Goal: Task Accomplishment & Management: Use online tool/utility

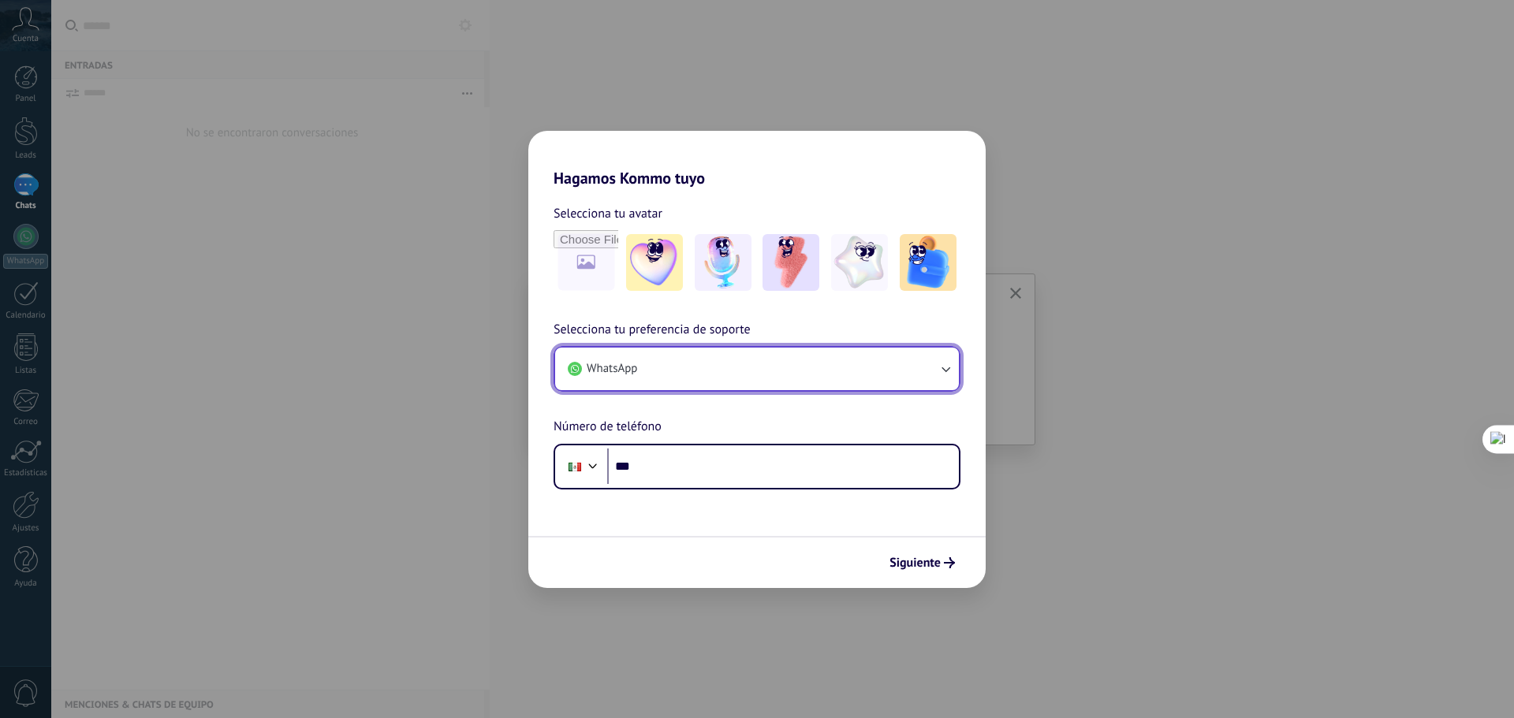
click at [697, 365] on button "WhatsApp" at bounding box center [757, 369] width 404 height 43
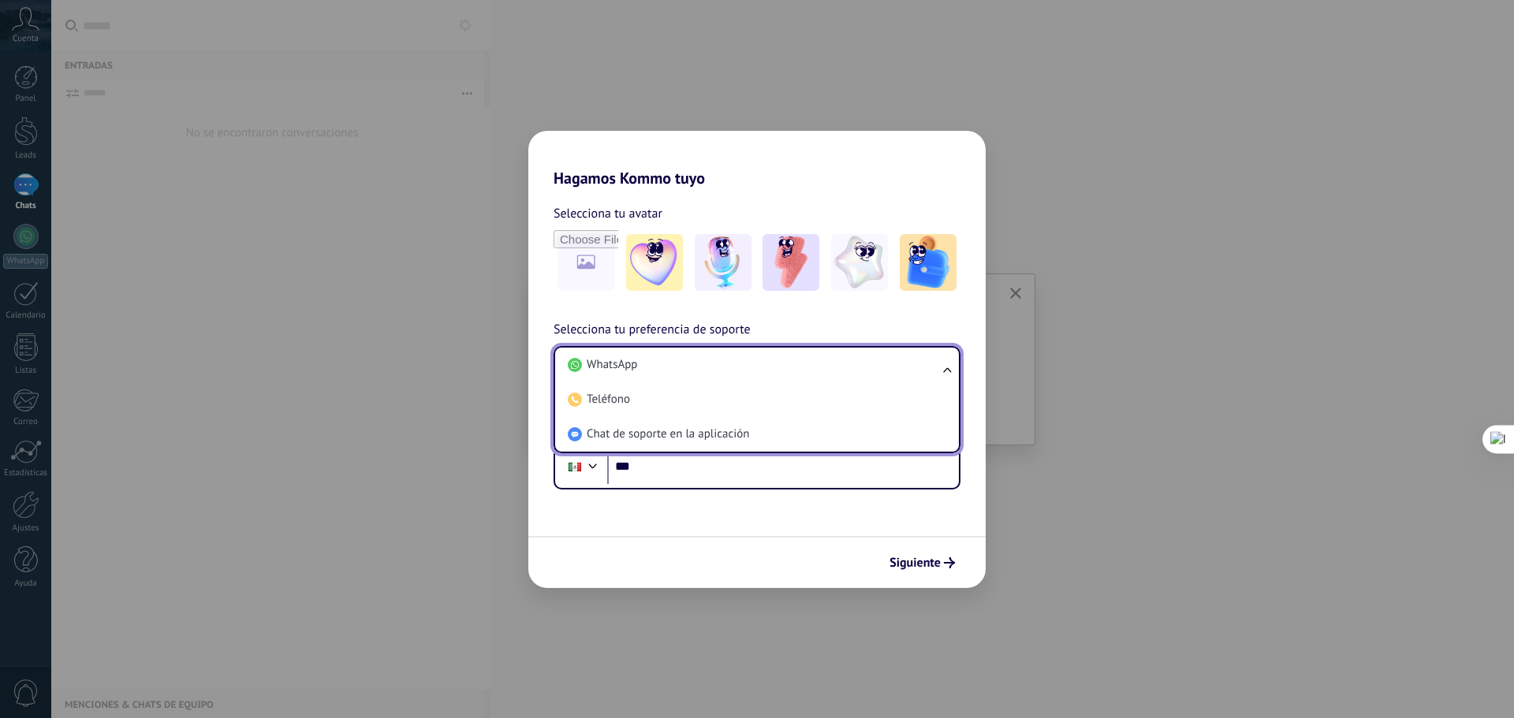
click at [697, 365] on li "WhatsApp" at bounding box center [753, 365] width 385 height 35
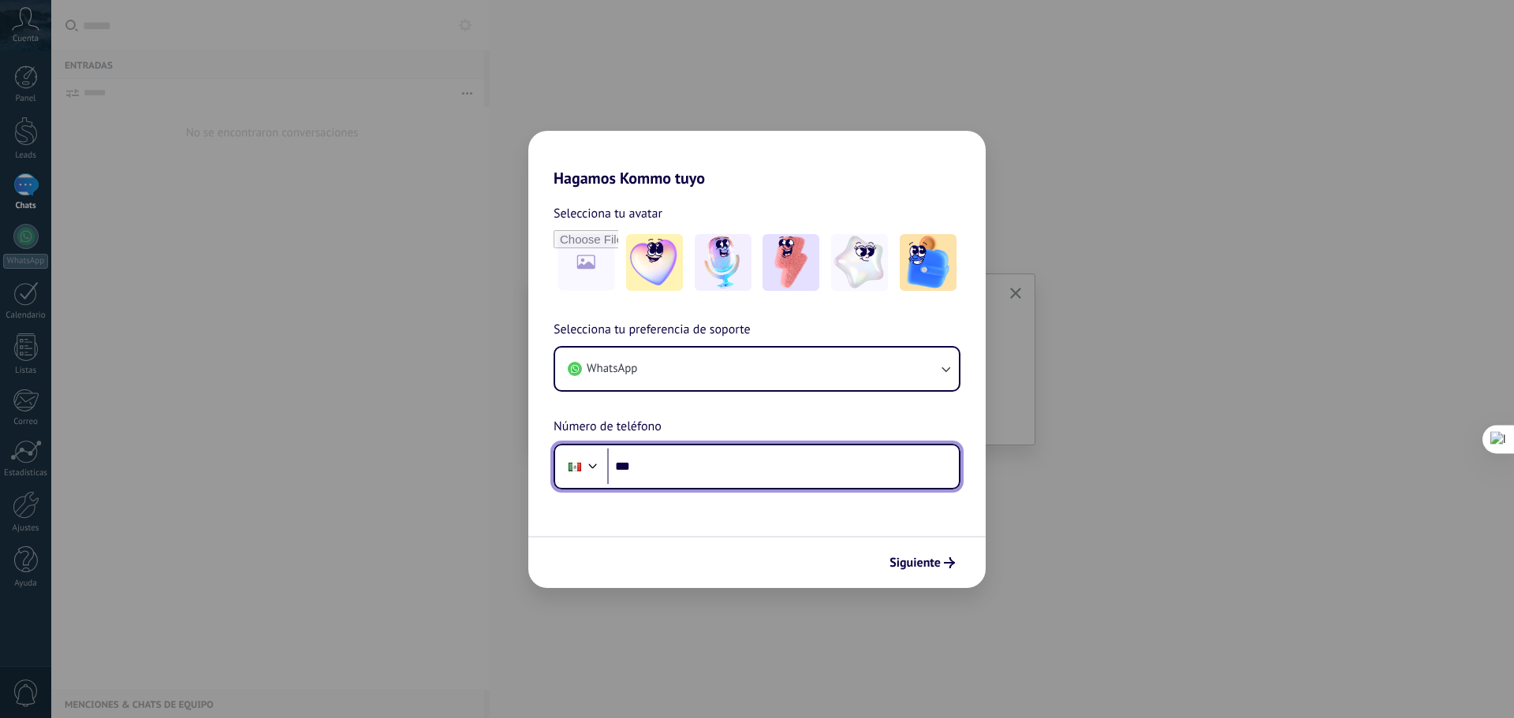
click at [696, 476] on input "***" at bounding box center [783, 467] width 352 height 36
type input "**********"
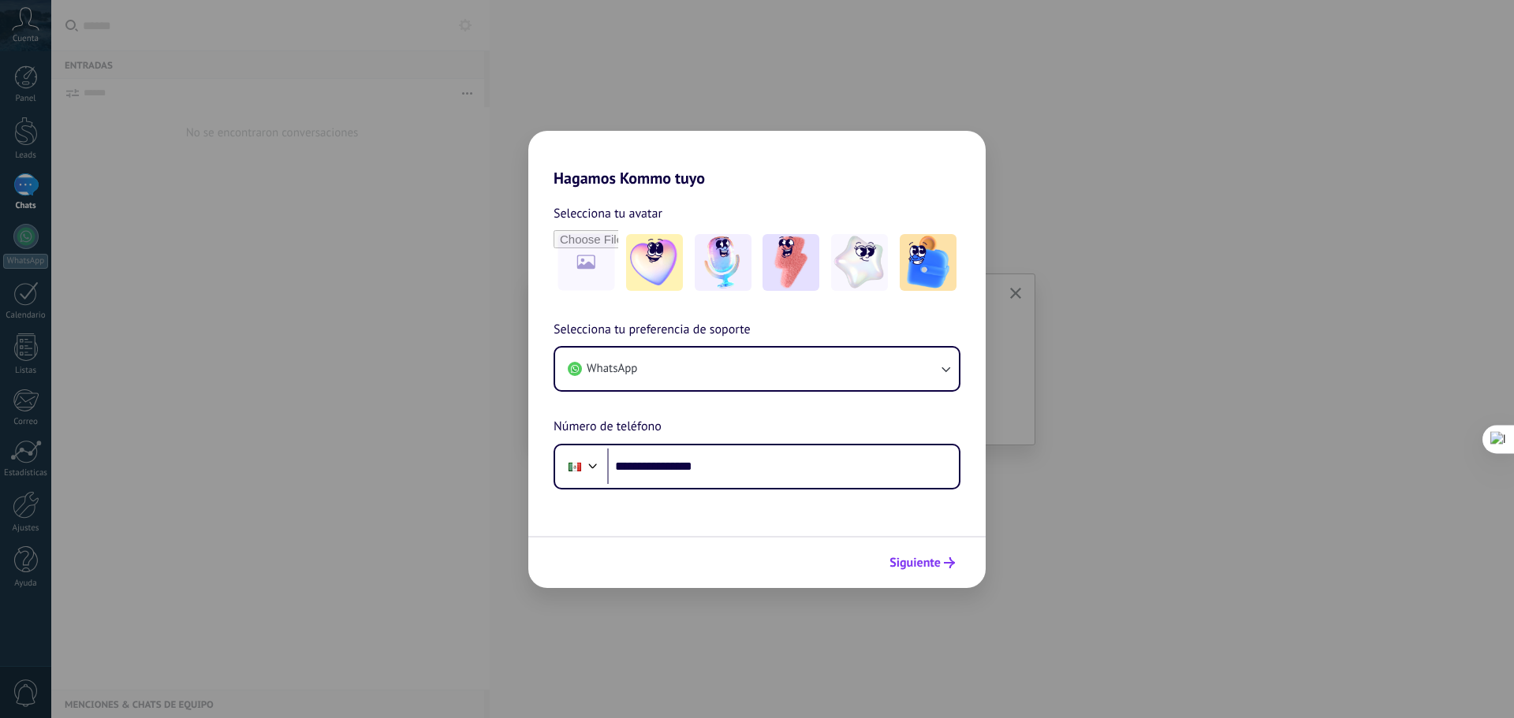
click at [906, 560] on span "Siguiente" at bounding box center [914, 562] width 51 height 11
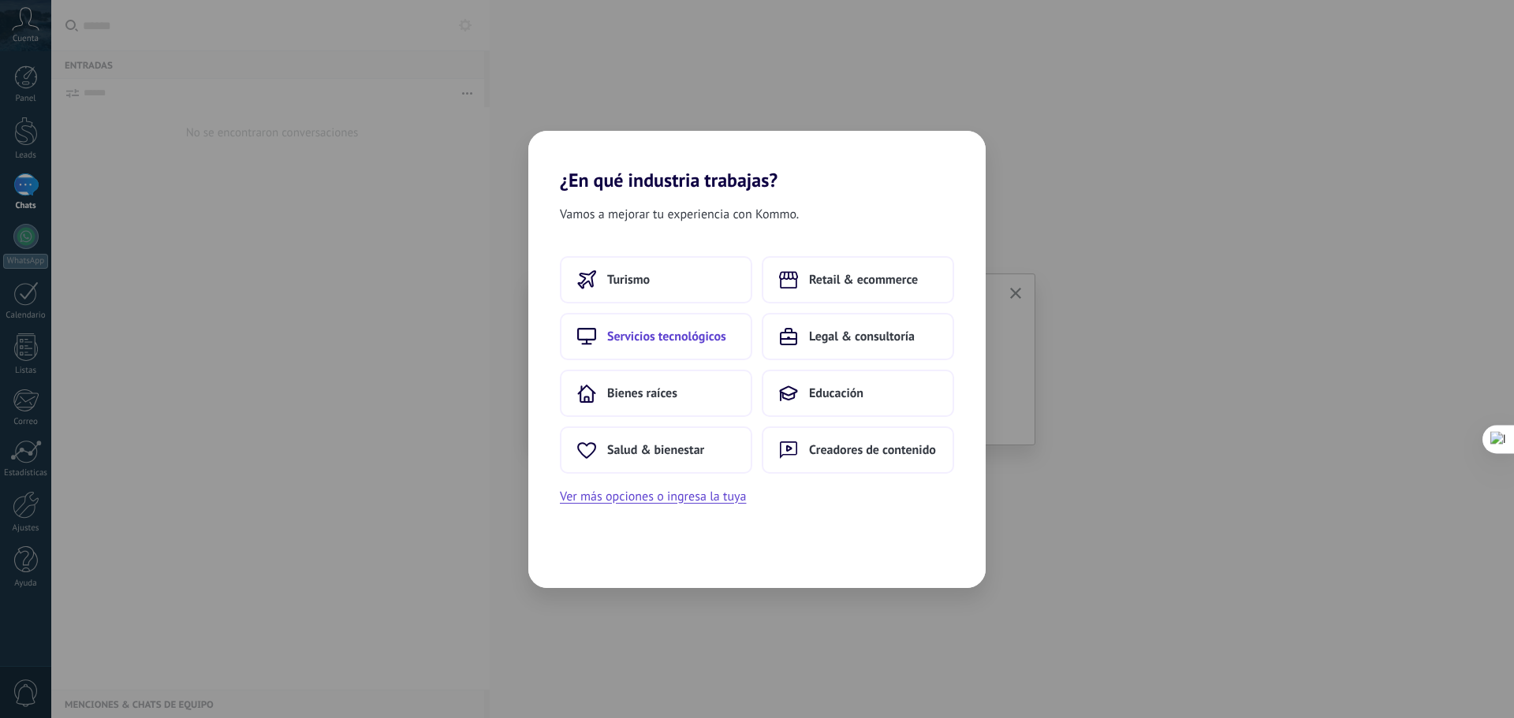
click at [678, 336] on span "Servicios tecnológicos" at bounding box center [666, 337] width 119 height 16
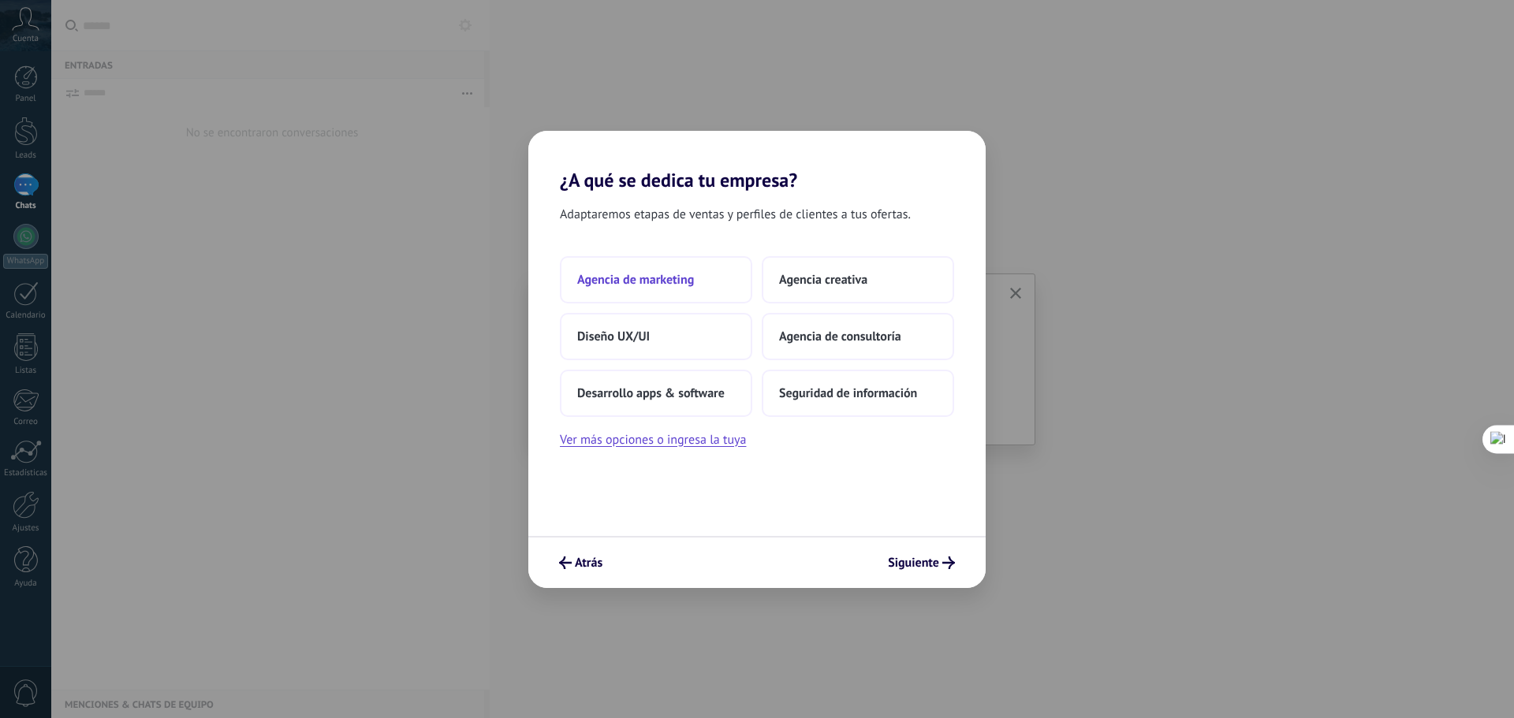
click at [655, 274] on span "Agencia de marketing" at bounding box center [635, 280] width 117 height 16
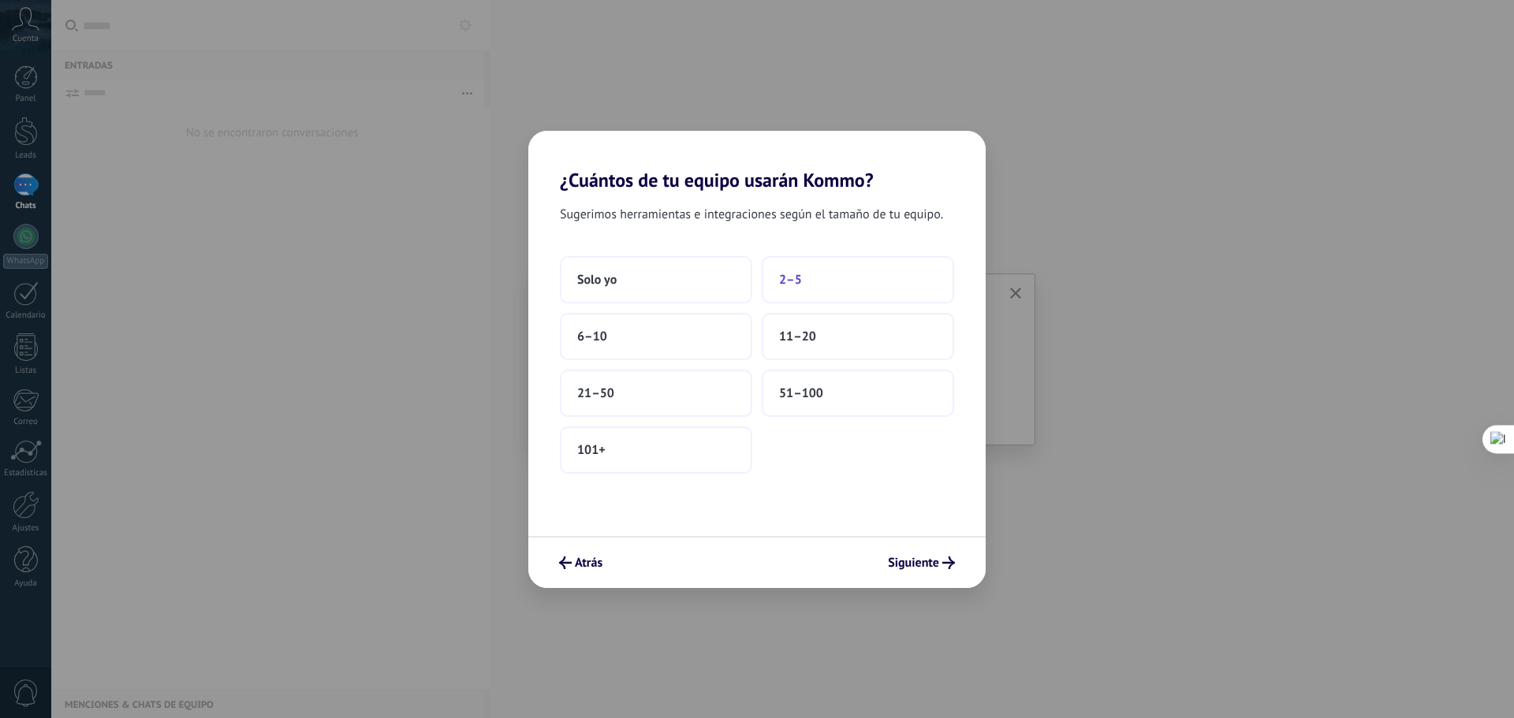
click at [800, 281] on span "2–5" at bounding box center [790, 280] width 23 height 16
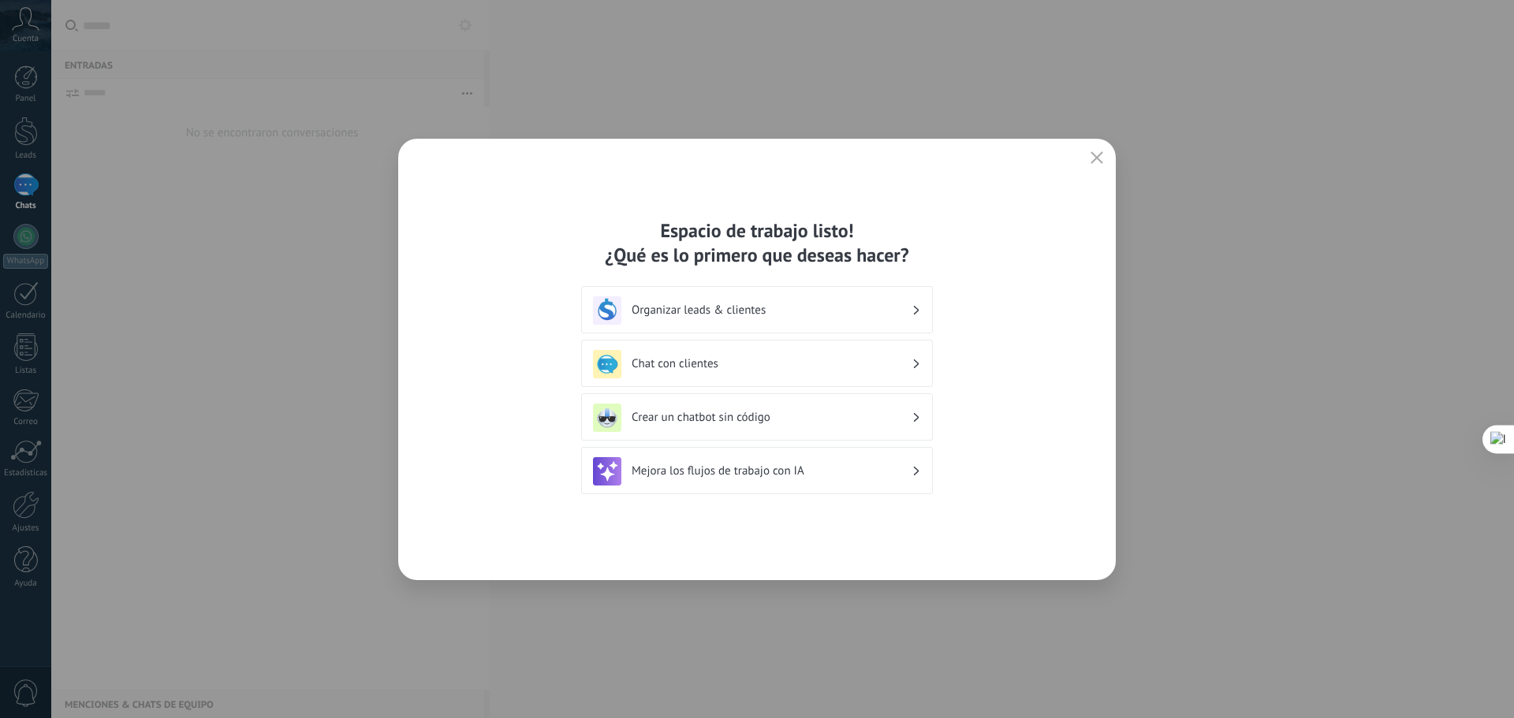
click at [697, 362] on h3 "Chat con clientes" at bounding box center [771, 363] width 280 height 15
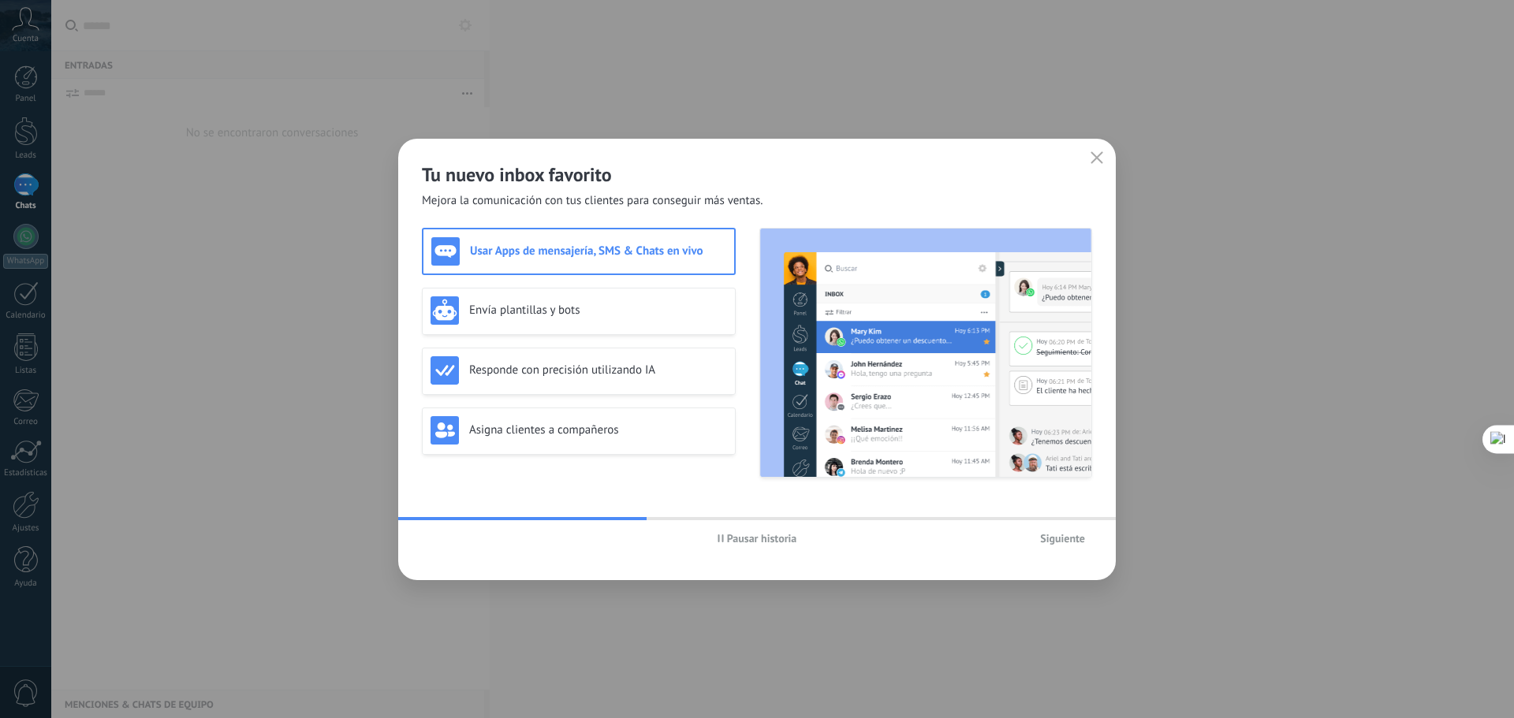
click at [1064, 543] on span "Siguiente" at bounding box center [1062, 538] width 45 height 11
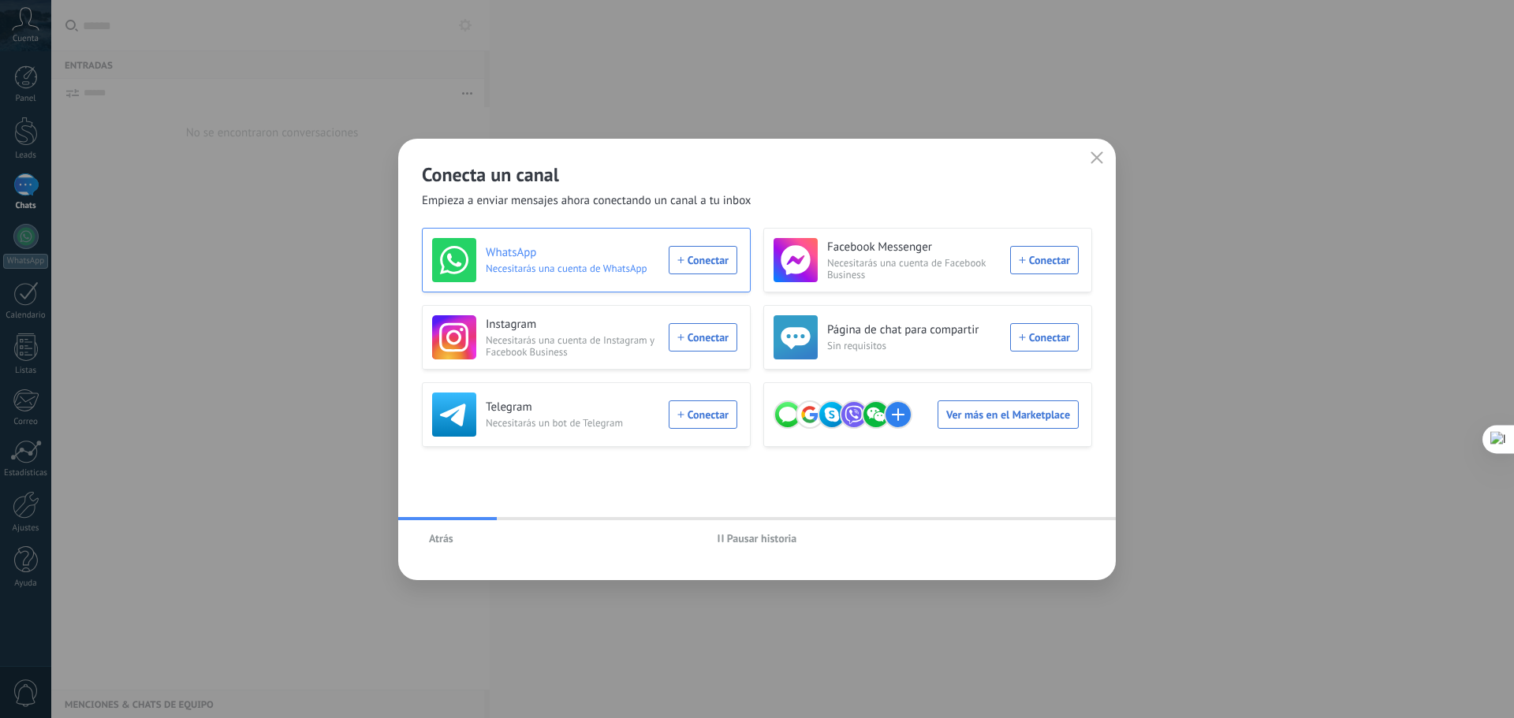
click at [557, 242] on div "WhatsApp Necesitarás una cuenta de WhatsApp Conectar" at bounding box center [584, 260] width 305 height 44
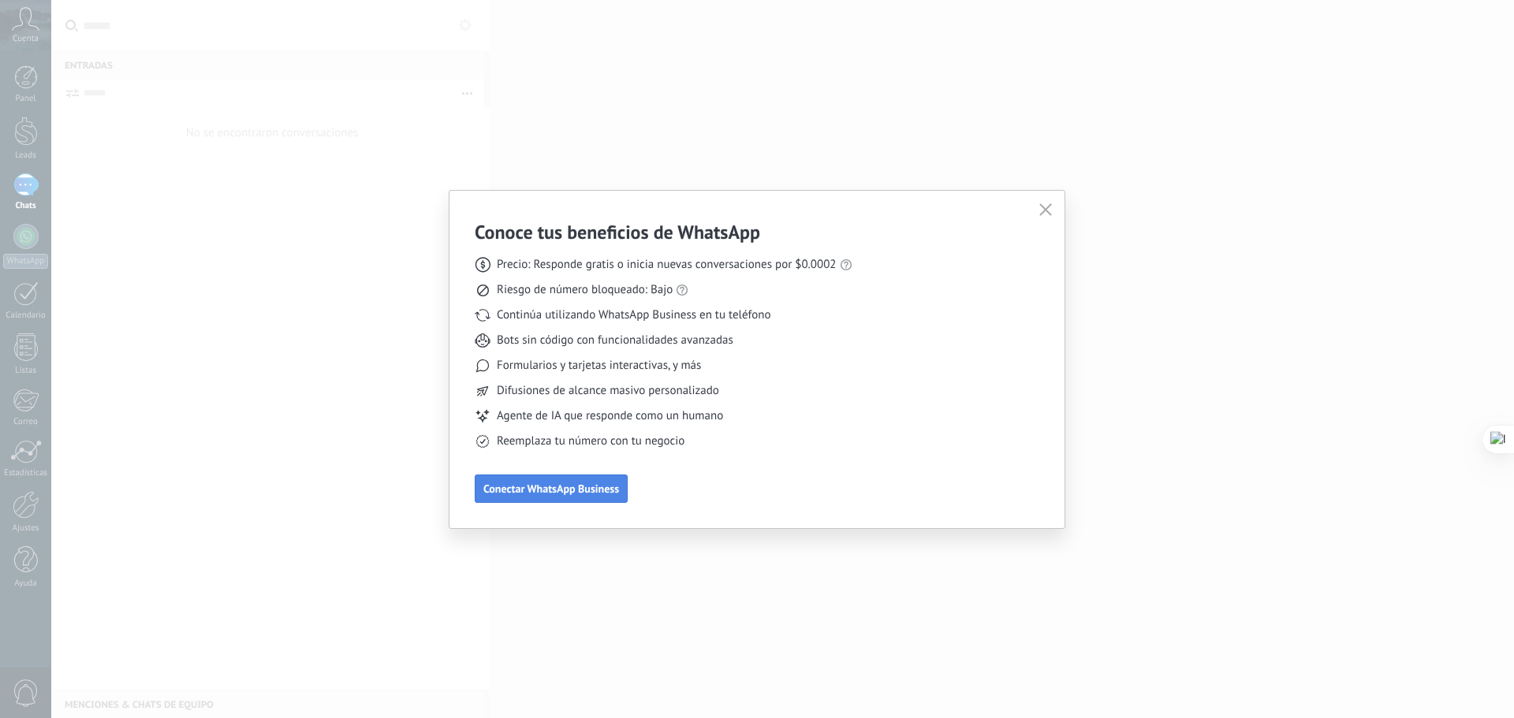
click at [606, 490] on span "Conectar WhatsApp Business" at bounding box center [551, 488] width 136 height 11
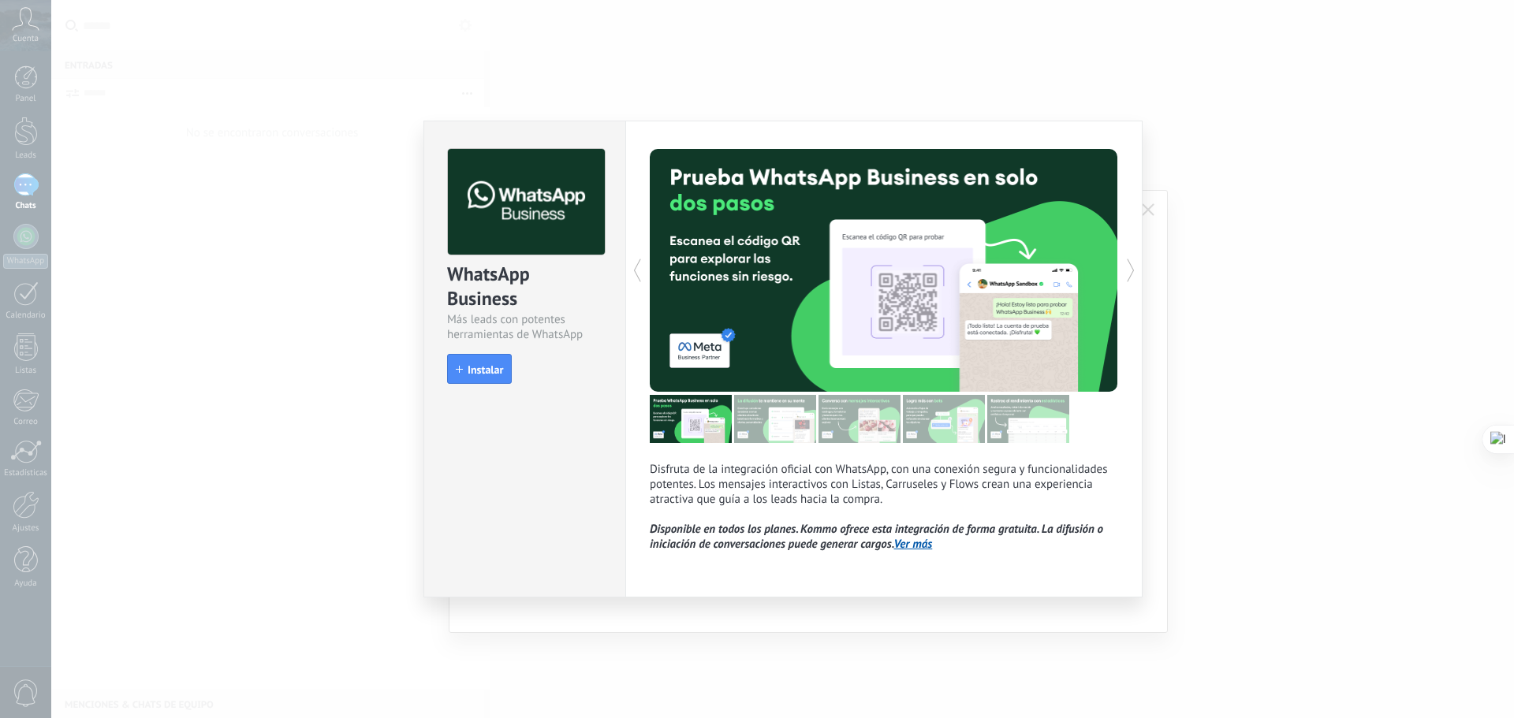
click at [1291, 244] on div "WhatsApp Business Más leads con potentes herramientas de WhatsApp install Insta…" at bounding box center [782, 359] width 1462 height 718
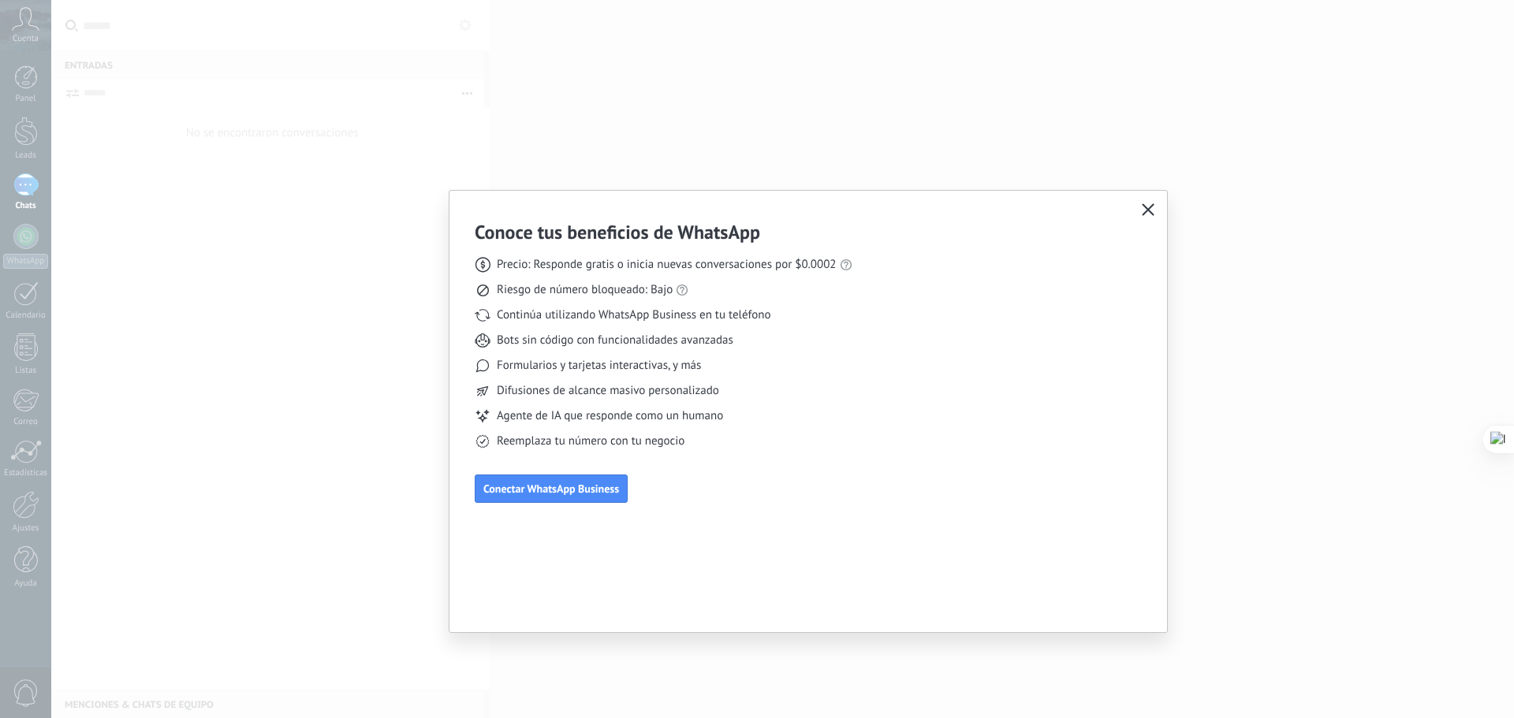
click at [1153, 205] on use "button" at bounding box center [1148, 209] width 12 height 12
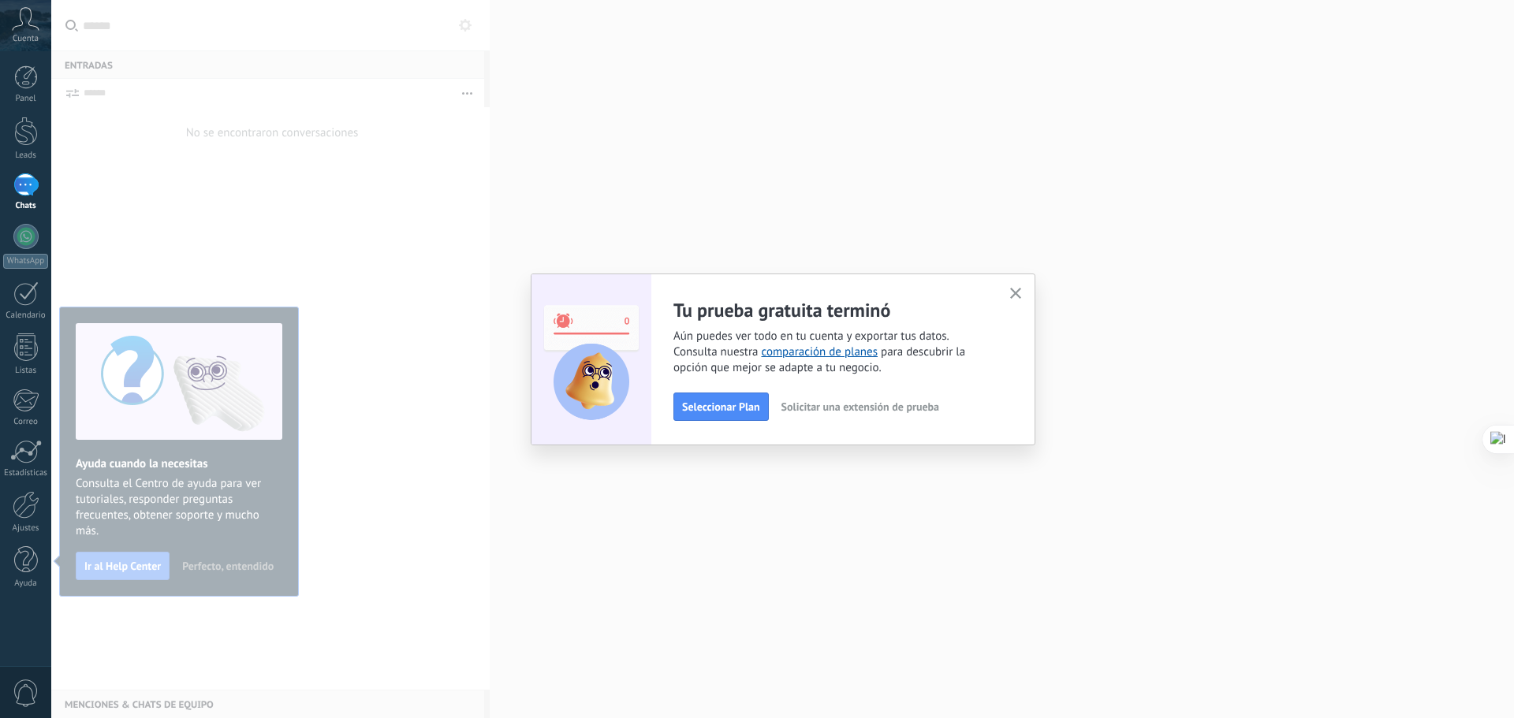
click at [1010, 290] on icon "button" at bounding box center [1016, 294] width 12 height 12
